Goal: Task Accomplishment & Management: Manage account settings

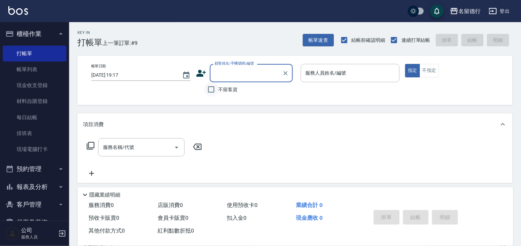
click at [213, 92] on input "不留客資" at bounding box center [211, 89] width 15 height 15
checkbox input "true"
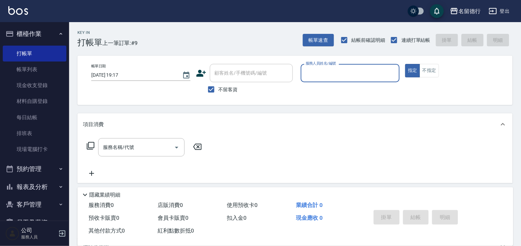
click at [310, 75] on input "服務人員姓名/編號" at bounding box center [350, 73] width 93 height 12
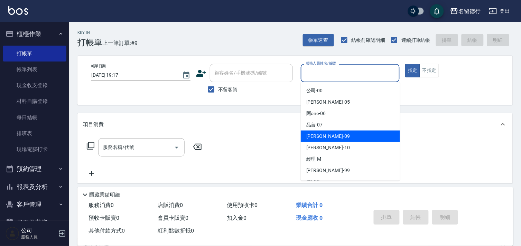
click at [310, 133] on span "[PERSON_NAME] -09" at bounding box center [328, 136] width 44 height 7
type input "[PERSON_NAME]-09"
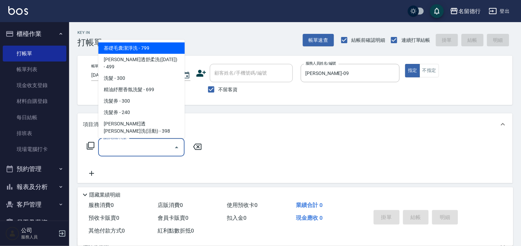
click at [134, 145] on input "服務名稱/代號" at bounding box center [136, 147] width 70 height 12
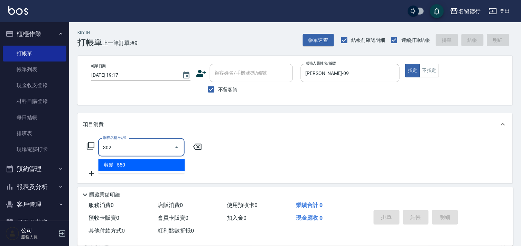
click at [130, 164] on span "剪髮 - 550" at bounding box center [141, 164] width 86 height 11
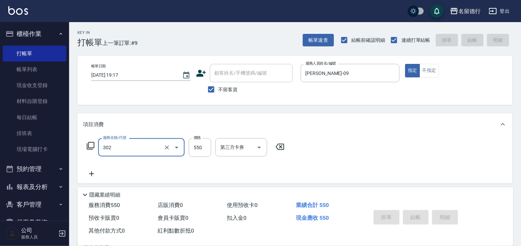
type input "302"
type input "[DATE] 19:48"
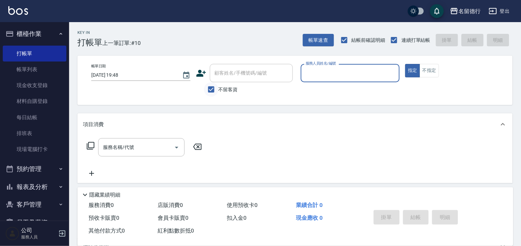
click at [211, 86] on input "不留客資" at bounding box center [211, 89] width 15 height 15
checkbox input "false"
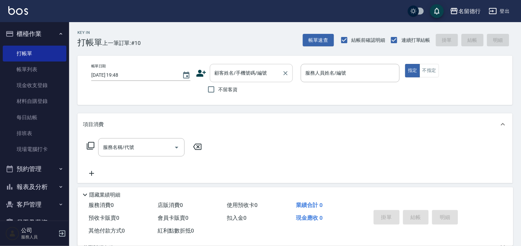
click at [226, 75] on div "顧客姓名/手機號碼/編號 顧客姓名/手機號碼/編號" at bounding box center [251, 73] width 83 height 18
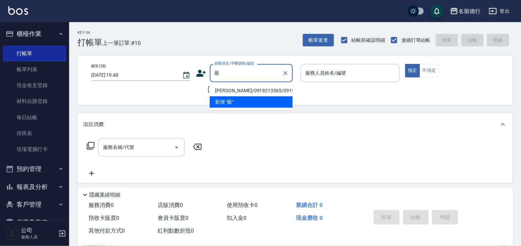
click at [240, 92] on li "[PERSON_NAME]/0919213565/0919213565" at bounding box center [251, 90] width 83 height 11
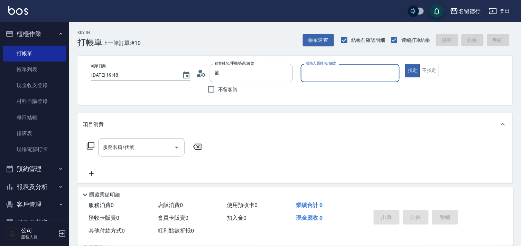
type input "[PERSON_NAME]/0919213565/0919213565"
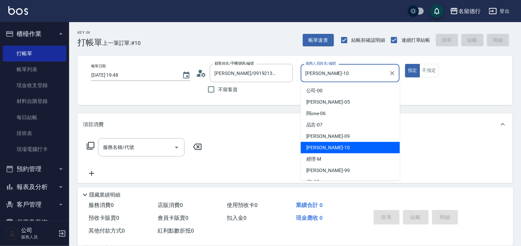
click at [306, 70] on input "[PERSON_NAME]-10" at bounding box center [345, 73] width 83 height 12
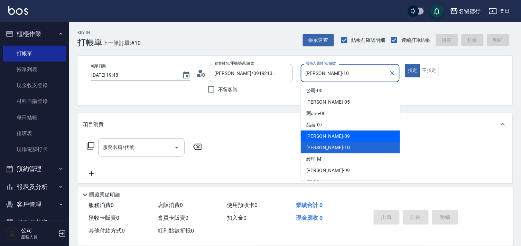
click at [314, 135] on span "[PERSON_NAME] -09" at bounding box center [328, 136] width 44 height 7
type input "[PERSON_NAME]-09"
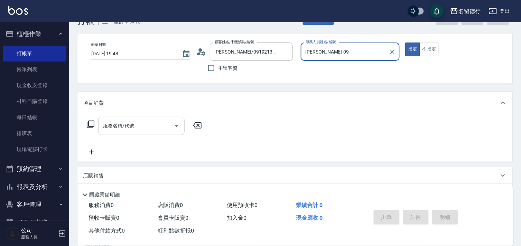
scroll to position [38, 0]
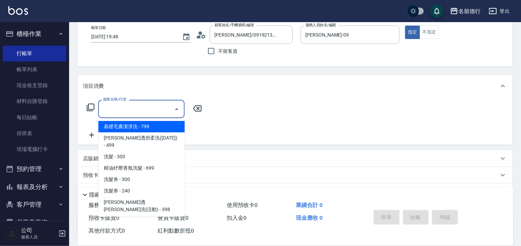
click at [141, 111] on input "服務名稱/代號" at bounding box center [136, 109] width 70 height 12
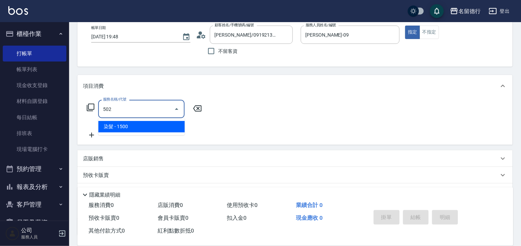
click at [132, 125] on span "染髮 - 1500" at bounding box center [141, 126] width 86 height 11
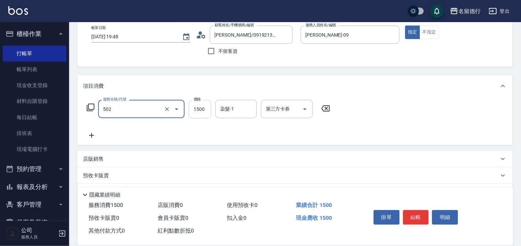
type input "染髮(502)"
click at [195, 107] on input "1500" at bounding box center [200, 109] width 22 height 19
type input "1600"
click at [248, 110] on input "染髮-1" at bounding box center [235, 109] width 35 height 12
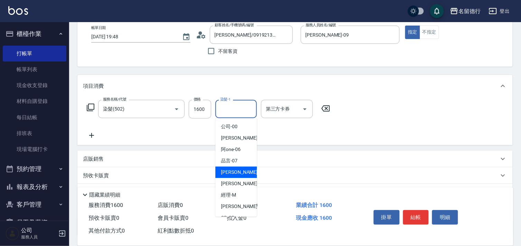
click at [225, 175] on span "[PERSON_NAME] -09" at bounding box center [243, 172] width 44 height 7
type input "[PERSON_NAME]-09"
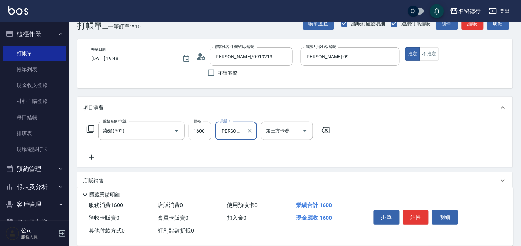
scroll to position [0, 0]
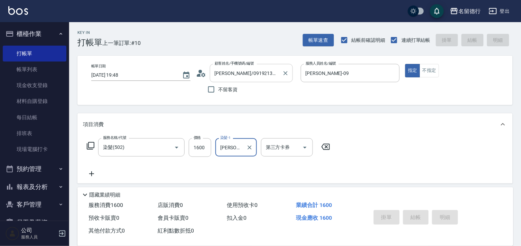
type input "[DATE] 19:51"
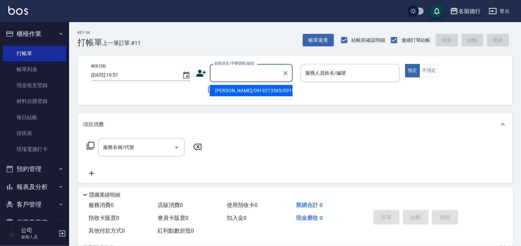
click at [218, 75] on input "顧客姓名/手機號碼/編號" at bounding box center [246, 73] width 66 height 12
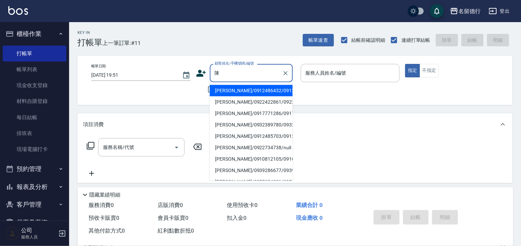
click at [228, 119] on li "[PERSON_NAME]/0917771286/0917771286" at bounding box center [251, 113] width 83 height 11
type input "[PERSON_NAME]/0917771286/0917771286"
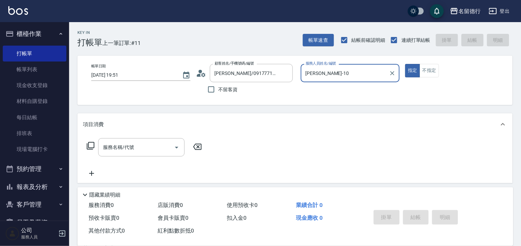
click at [316, 73] on input "[PERSON_NAME]-10" at bounding box center [345, 73] width 83 height 12
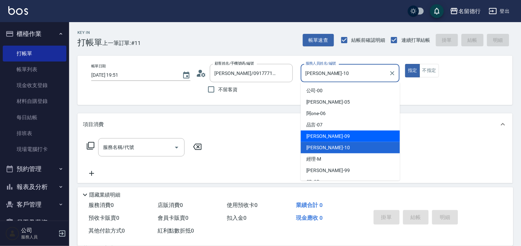
click at [312, 134] on span "[PERSON_NAME] -09" at bounding box center [328, 136] width 44 height 7
type input "[PERSON_NAME]-09"
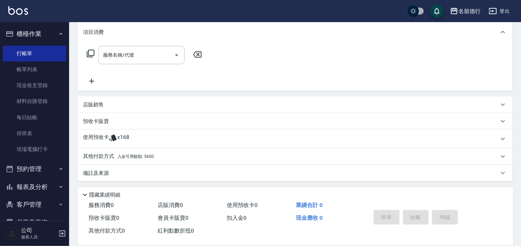
scroll to position [93, 0]
click at [96, 136] on p "使用預收卡" at bounding box center [96, 138] width 26 height 10
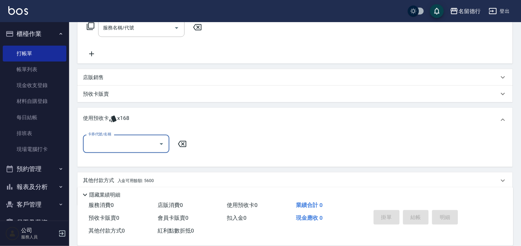
scroll to position [124, 0]
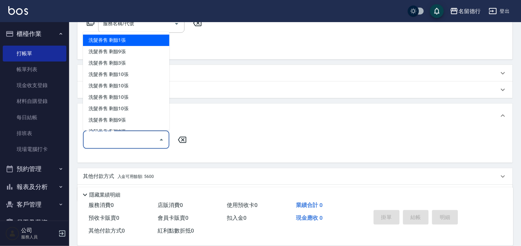
click at [97, 135] on input "卡券代號/名稱" at bounding box center [121, 140] width 70 height 12
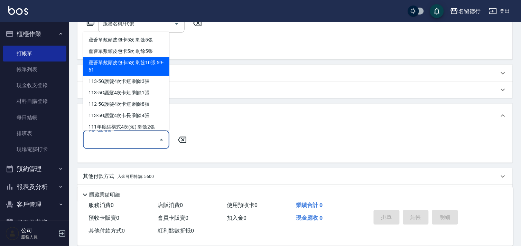
scroll to position [230, 0]
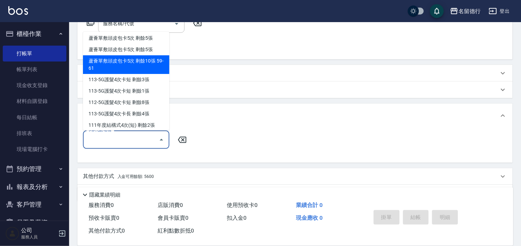
click at [109, 67] on div "蘆薈單敷頭皮包卡5次 剩餘10張 59-61" at bounding box center [126, 65] width 86 height 19
type input "蘆薈單敷頭皮包卡5次 59-61"
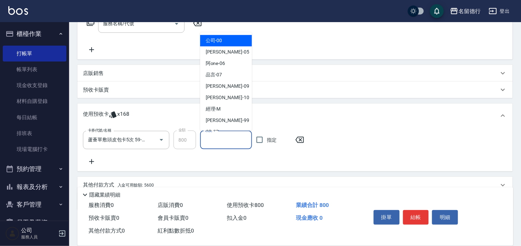
click at [208, 140] on input "頭皮-1" at bounding box center [226, 140] width 46 height 12
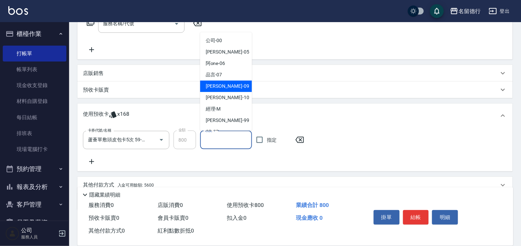
click at [213, 90] on div "[PERSON_NAME] -09" at bounding box center [226, 86] width 52 height 11
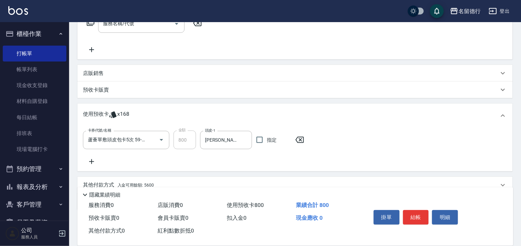
type input "[PERSON_NAME]-09"
click at [94, 159] on icon at bounding box center [91, 162] width 17 height 8
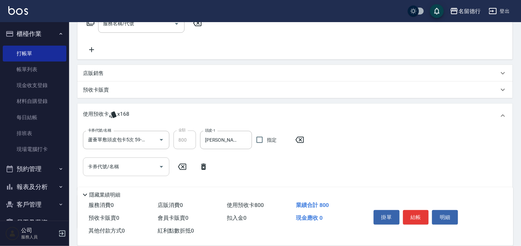
click at [105, 159] on div "卡券代號/名稱" at bounding box center [126, 167] width 86 height 18
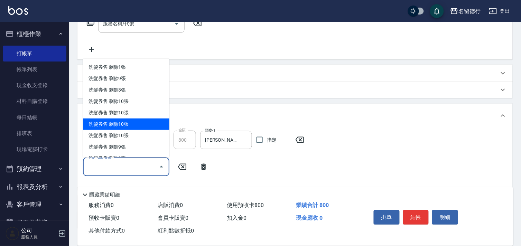
scroll to position [115, 0]
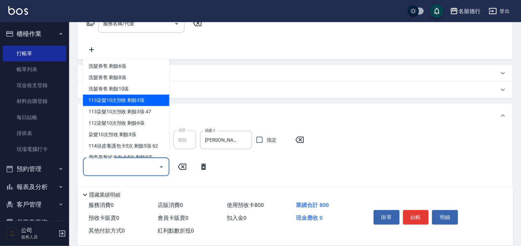
click at [114, 100] on div "113染髮10次預收 剩餘3張" at bounding box center [126, 100] width 86 height 11
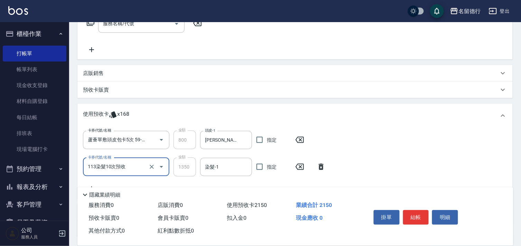
click at [111, 167] on input "113染髮10次預收" at bounding box center [116, 167] width 61 height 12
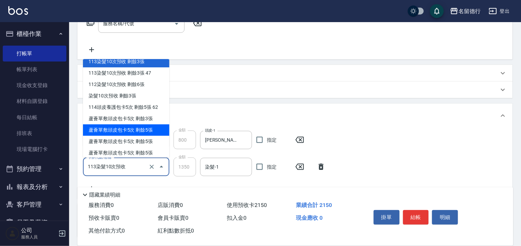
scroll to position [141, 0]
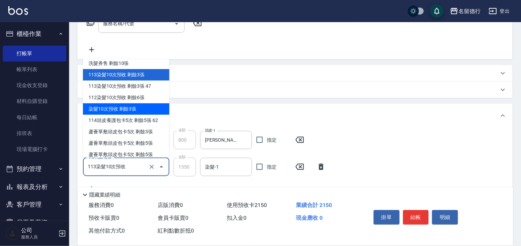
click at [110, 107] on div "染髮10次預收 剩餘3張" at bounding box center [126, 108] width 86 height 11
type input "染髮10次預收"
type input "1275"
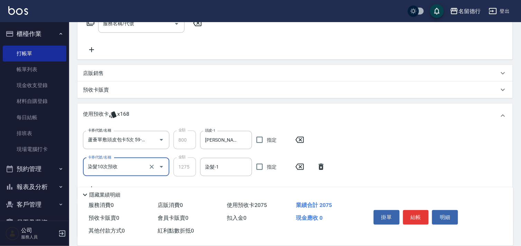
click at [115, 171] on input "染髮10次預收" at bounding box center [116, 167] width 61 height 12
click div "112染髮10次預收 剩餘6張"
click at [111, 167] on input "112染髮10次預收" at bounding box center [116, 167] width 61 height 12
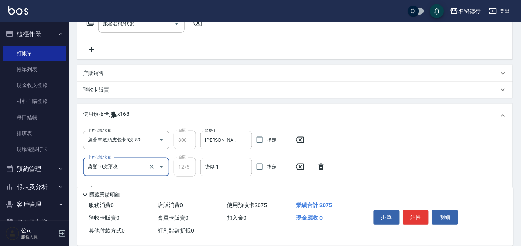
click div "113染髮10次預收 剩餘3張"
type input "113染髮10次預收"
type input "1350"
click at [115, 166] on input "113染髮10次預收" at bounding box center [116, 167] width 61 height 12
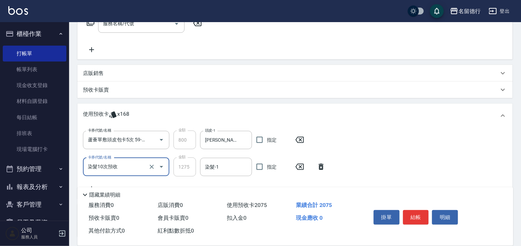
click div "染髮10次預收 剩餘3張"
type input "染髮10次預收"
type input "1275"
click at [112, 166] on input "染髮10次預收" at bounding box center [116, 167] width 61 height 12
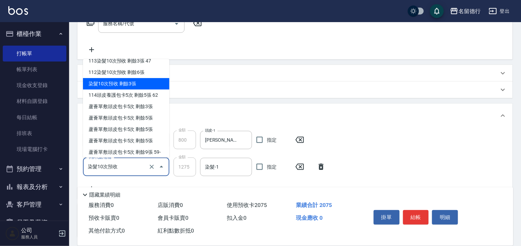
scroll to position [141, 0]
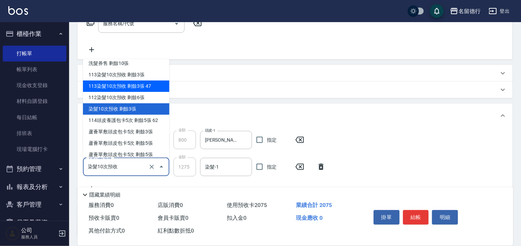
click at [122, 85] on div "113染髮10次預收 剩餘3張 47" at bounding box center [126, 86] width 86 height 11
type input "113染髮10次預收 47"
type input "800"
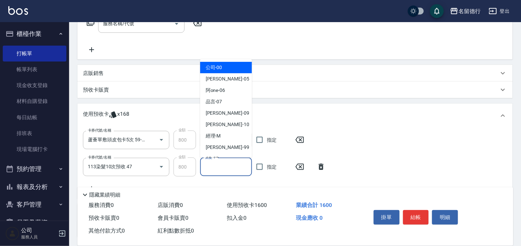
click at [212, 171] on input "染髮-1" at bounding box center [226, 167] width 46 height 12
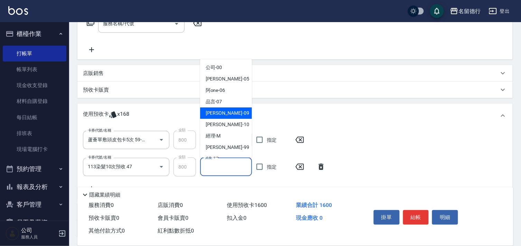
click at [209, 117] on div "[PERSON_NAME] -09" at bounding box center [226, 112] width 52 height 11
type input "[PERSON_NAME]-09"
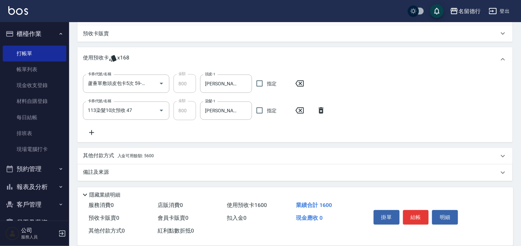
scroll to position [0, 0]
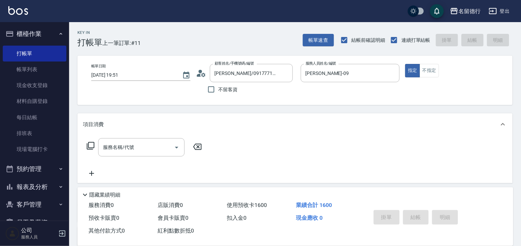
type input "[DATE] 19:52"
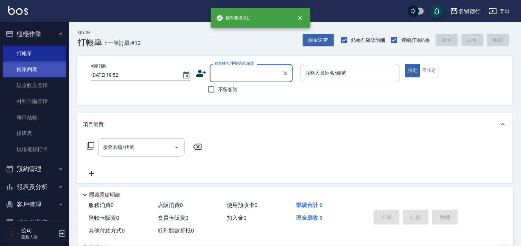
click at [33, 67] on link "帳單列表" at bounding box center [35, 70] width 64 height 16
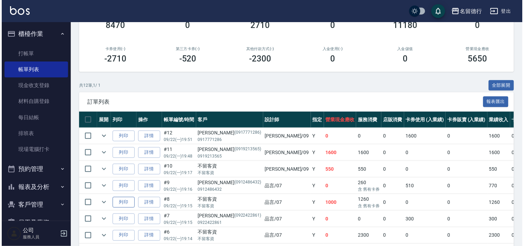
scroll to position [153, 0]
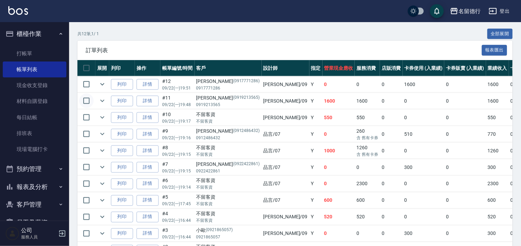
click at [86, 104] on input "checkbox" at bounding box center [86, 101] width 15 height 15
checkbox input "true"
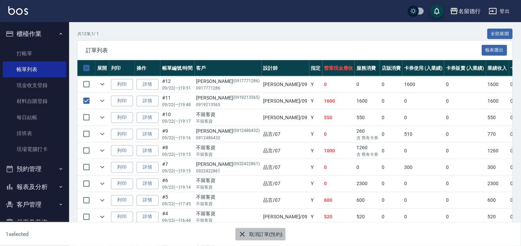
click at [251, 231] on button "取消訂單(預約)" at bounding box center [260, 234] width 50 height 13
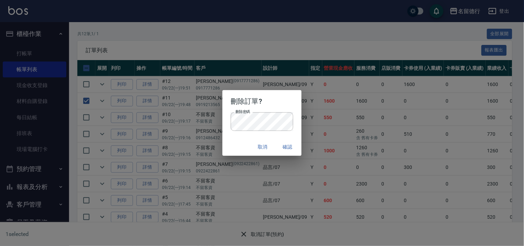
click at [235, 139] on div "取消 確認" at bounding box center [262, 147] width 79 height 18
click at [284, 146] on button "確認" at bounding box center [288, 147] width 22 height 13
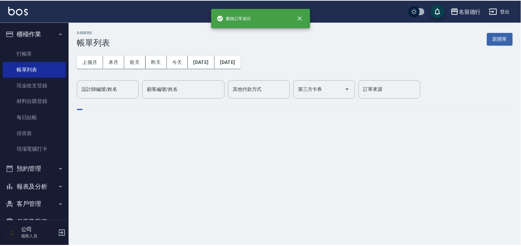
scroll to position [0, 0]
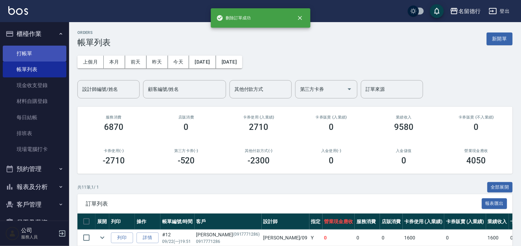
click at [28, 54] on link "打帳單" at bounding box center [35, 54] width 64 height 16
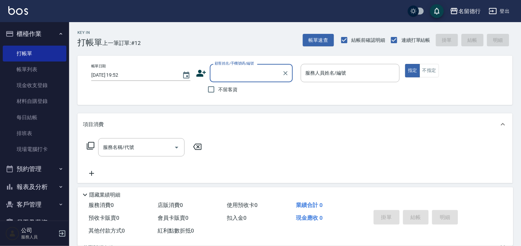
click at [227, 73] on input "顧客姓名/手機號碼/編號" at bounding box center [246, 73] width 66 height 12
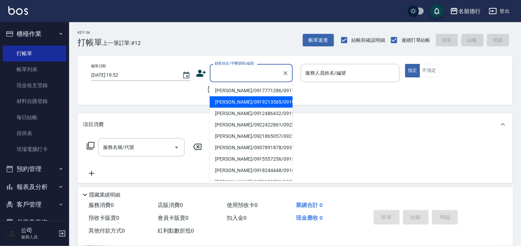
click at [225, 108] on li "[PERSON_NAME]/0919213565/0919213565" at bounding box center [251, 101] width 83 height 11
type input "[PERSON_NAME]/0919213565/0919213565"
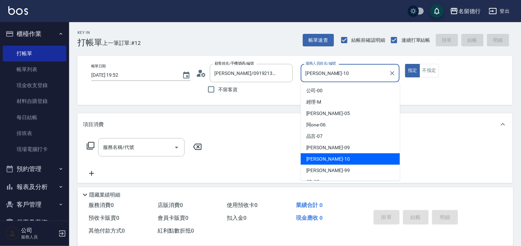
click at [309, 75] on input "[PERSON_NAME]-10" at bounding box center [345, 73] width 83 height 12
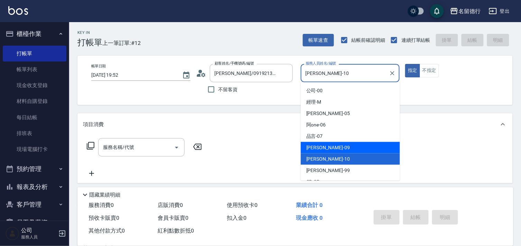
click at [317, 149] on span "[PERSON_NAME] -09" at bounding box center [328, 147] width 44 height 7
type input "[PERSON_NAME]-09"
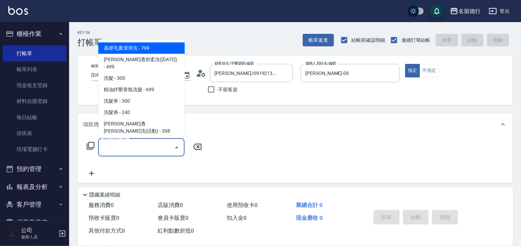
click at [128, 149] on input "服務名稱/代號" at bounding box center [136, 147] width 70 height 12
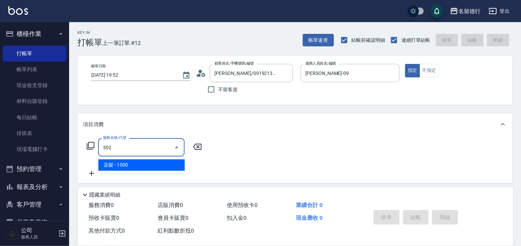
click at [130, 165] on span "染髮 - 1500" at bounding box center [141, 164] width 86 height 11
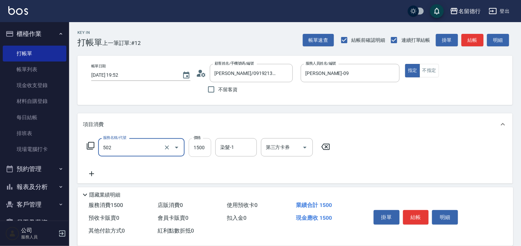
type input "染髮(502)"
click at [203, 148] on input "1500" at bounding box center [200, 147] width 22 height 19
click at [217, 144] on div "染髮-1" at bounding box center [235, 147] width 41 height 18
type input "1600"
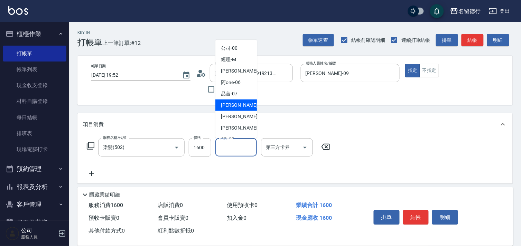
click at [231, 104] on span "[PERSON_NAME] -09" at bounding box center [243, 105] width 44 height 7
type input "[PERSON_NAME]-09"
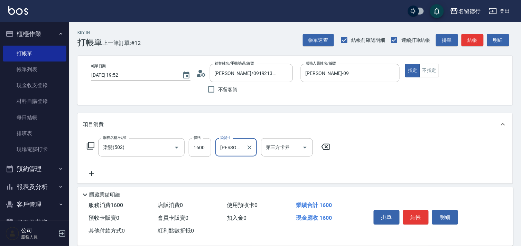
scroll to position [93, 0]
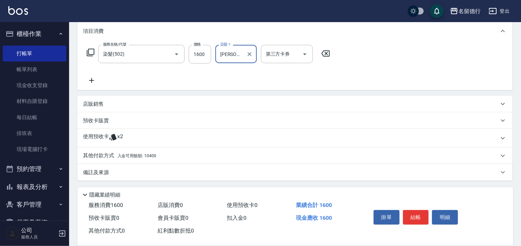
click at [94, 154] on p "其他付款方式 入金可用餘額: 10400" at bounding box center [119, 156] width 73 height 8
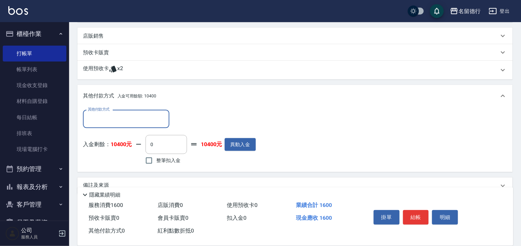
scroll to position [169, 0]
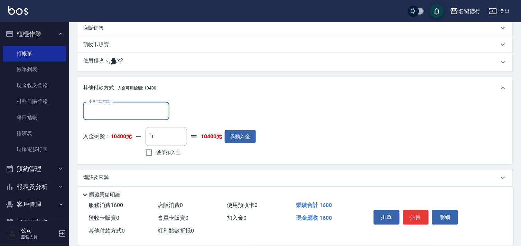
click at [105, 111] on input "其他付款方式" at bounding box center [126, 111] width 80 height 12
click at [233, 97] on div "其他付款方式 入金可用餘額: 10400" at bounding box center [294, 88] width 435 height 22
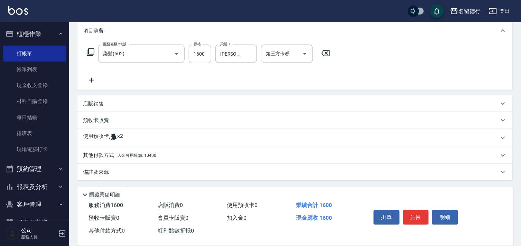
scroll to position [93, 0]
click at [120, 153] on span "入金可用餘額: 10400" at bounding box center [137, 155] width 39 height 5
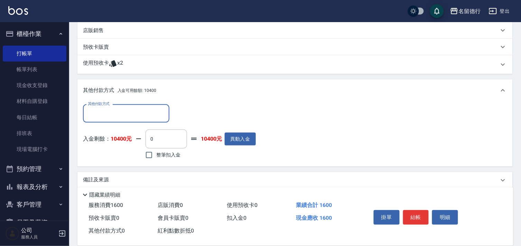
scroll to position [174, 0]
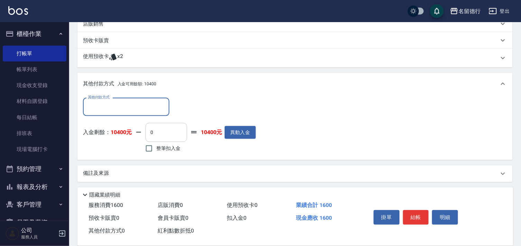
click at [157, 134] on input "0" at bounding box center [166, 132] width 41 height 19
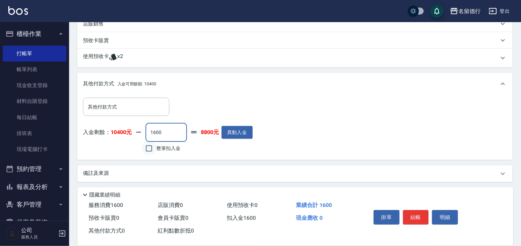
type input "1600"
click at [149, 146] on input "整筆扣入金" at bounding box center [149, 148] width 15 height 15
checkbox input "true"
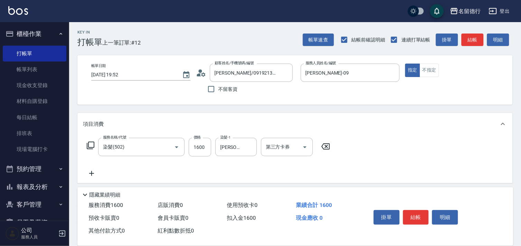
scroll to position [0, 0]
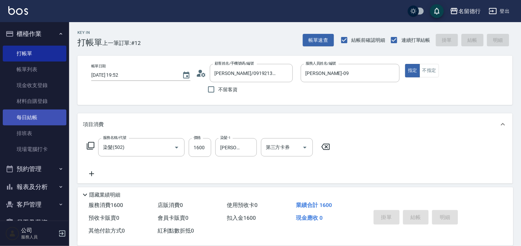
type input "[DATE] 19:53"
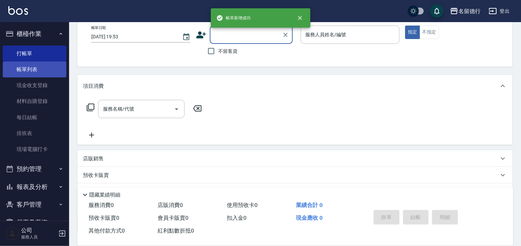
click at [26, 66] on link "帳單列表" at bounding box center [35, 70] width 64 height 16
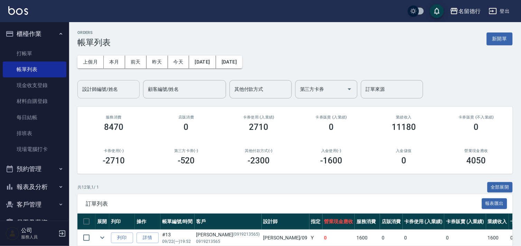
click at [96, 91] on input "設計師編號/姓名" at bounding box center [109, 89] width 56 height 12
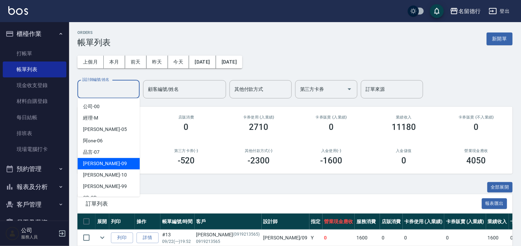
click at [94, 163] on span "[PERSON_NAME] -09" at bounding box center [105, 163] width 44 height 7
type input "[PERSON_NAME]-09"
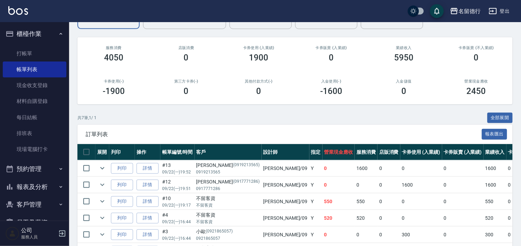
scroll to position [133, 0]
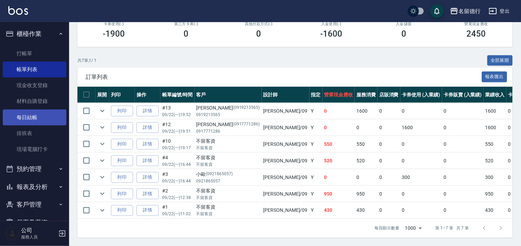
click at [18, 119] on link "每日結帳" at bounding box center [35, 118] width 64 height 16
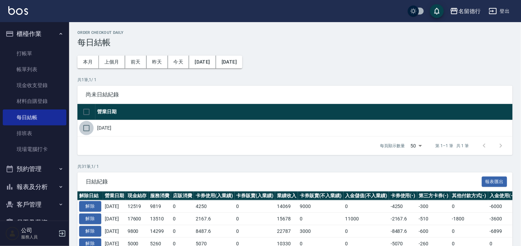
click at [86, 127] on input "checkbox" at bounding box center [86, 128] width 15 height 15
checkbox input "true"
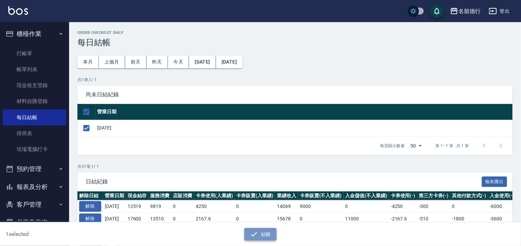
click at [256, 233] on icon "button" at bounding box center [254, 234] width 6 height 4
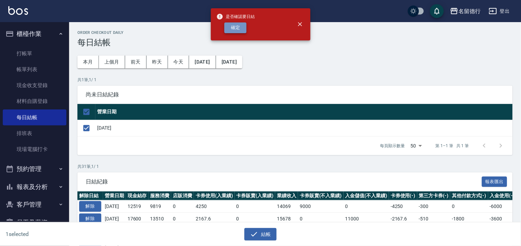
click at [233, 26] on button "確定" at bounding box center [235, 27] width 22 height 11
checkbox input "false"
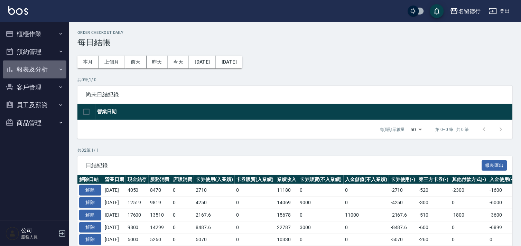
click at [28, 66] on button "報表及分析" at bounding box center [35, 69] width 64 height 18
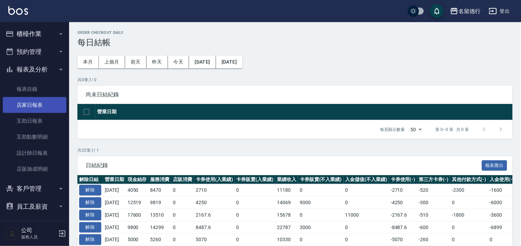
click at [30, 104] on link "店家日報表" at bounding box center [35, 105] width 64 height 16
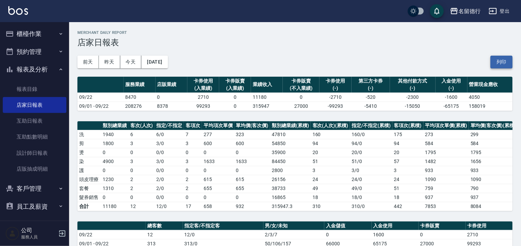
click at [499, 61] on button "列印" at bounding box center [501, 62] width 22 height 13
drag, startPoint x: 499, startPoint y: 61, endPoint x: 32, endPoint y: 151, distance: 475.2
click at [32, 151] on link "設計師日報表" at bounding box center [35, 153] width 64 height 16
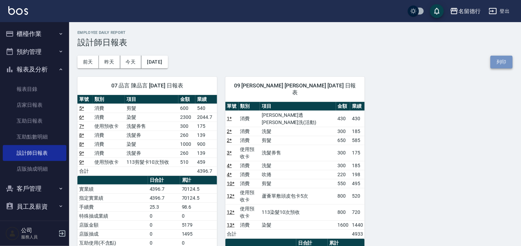
click at [499, 61] on button "列印" at bounding box center [501, 62] width 22 height 13
